Goal: Find specific page/section: Find specific page/section

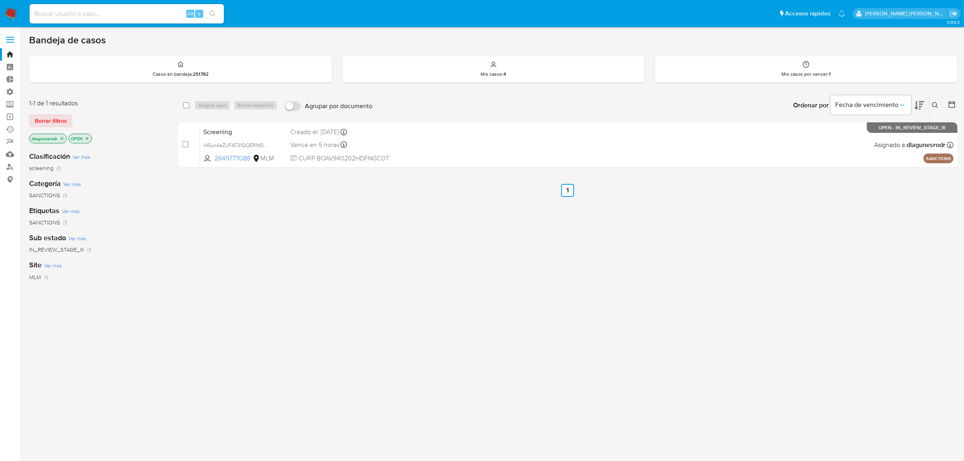
click at [112, 15] on input at bounding box center [127, 13] width 194 height 11
paste input "1986941415"
type input "1986941415"
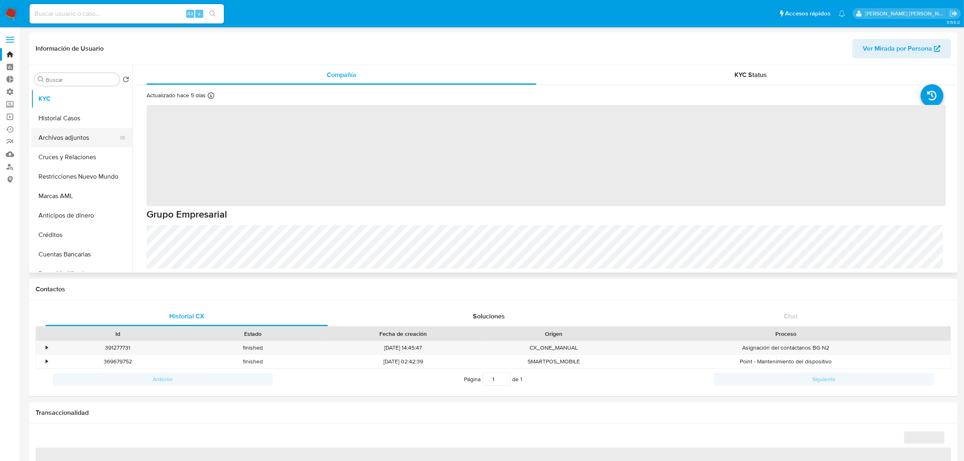
select select "10"
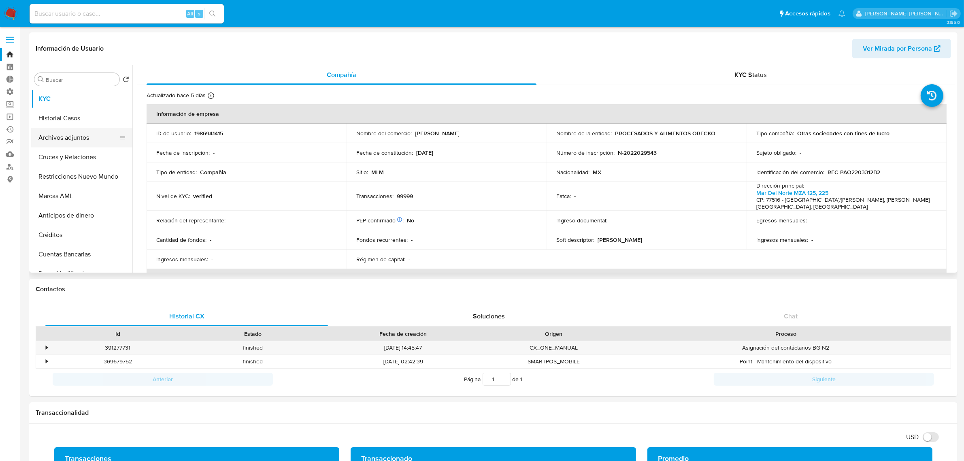
click at [73, 134] on button "Archivos adjuntos" at bounding box center [78, 137] width 95 height 19
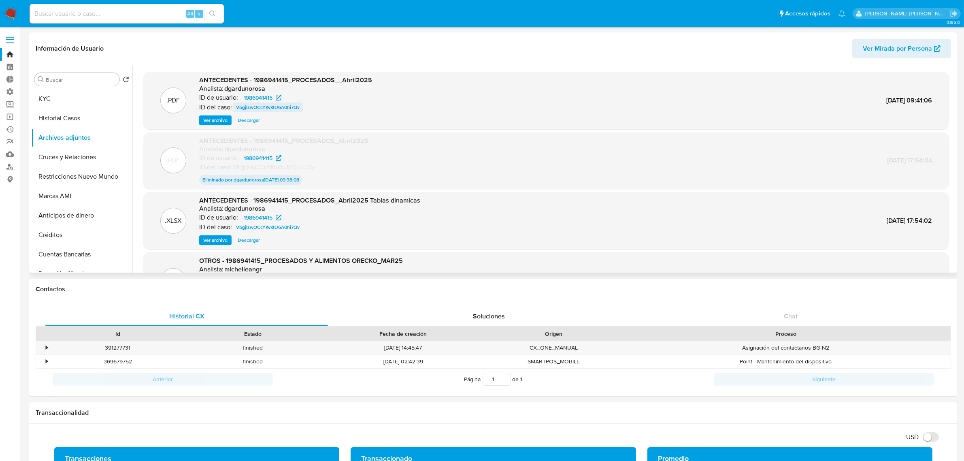
click at [253, 106] on span "VbgjlzwOCcYKvKtU6A0hi7Qv" at bounding box center [268, 107] width 64 height 10
click at [153, 14] on input at bounding box center [127, 13] width 194 height 11
paste input "gYzKmXekTuZtqVRc8vZlzFep"
type input "gYzKmXekTuZtqVRc8vZlzFep"
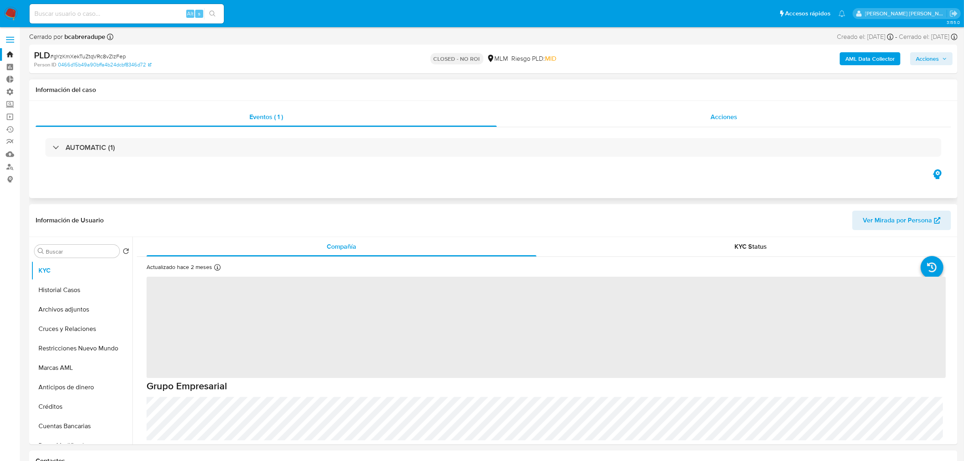
click at [719, 119] on span "Acciones" at bounding box center [723, 116] width 27 height 9
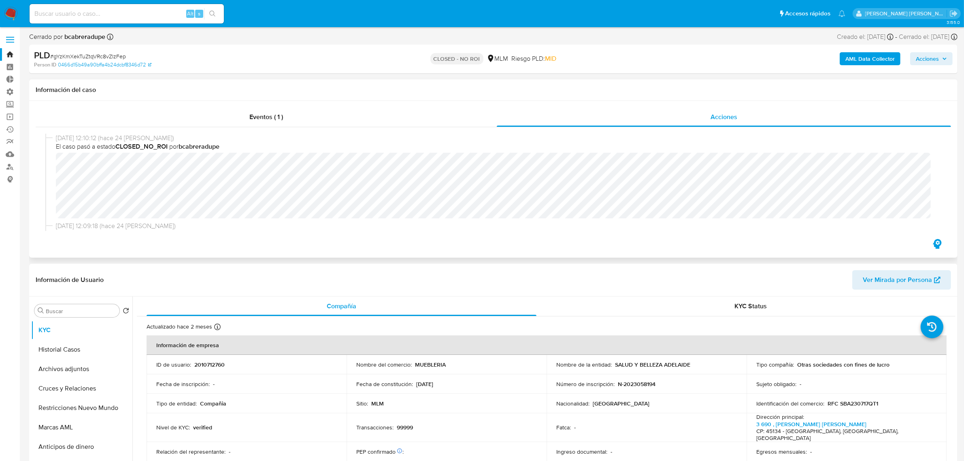
select select "10"
click at [123, 12] on input at bounding box center [127, 13] width 194 height 11
paste input "2010712760"
type input "2010712760"
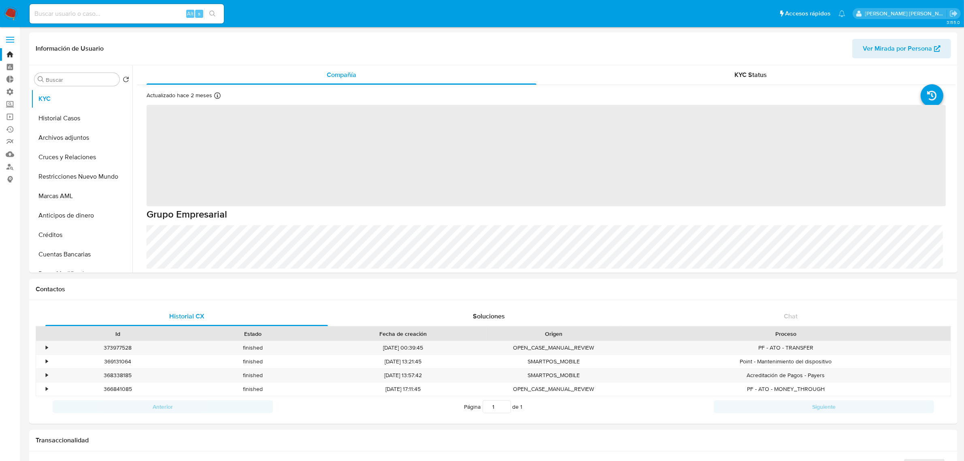
select select "10"
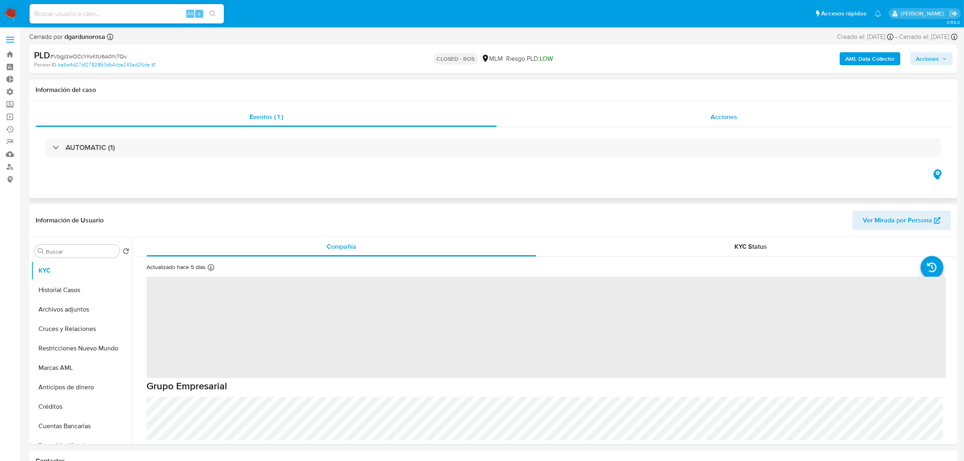
click at [719, 120] on span "Acciones" at bounding box center [723, 116] width 27 height 9
select select "10"
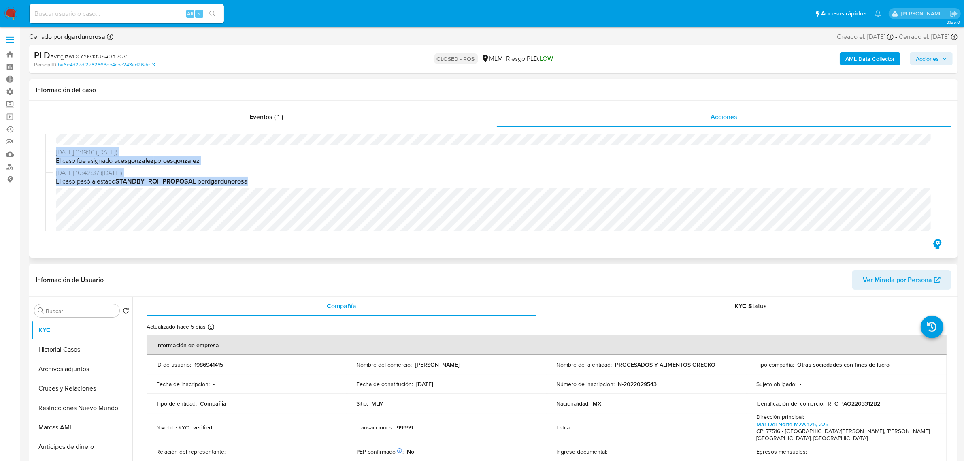
scroll to position [331, 0]
